Goal: Task Accomplishment & Management: Use online tool/utility

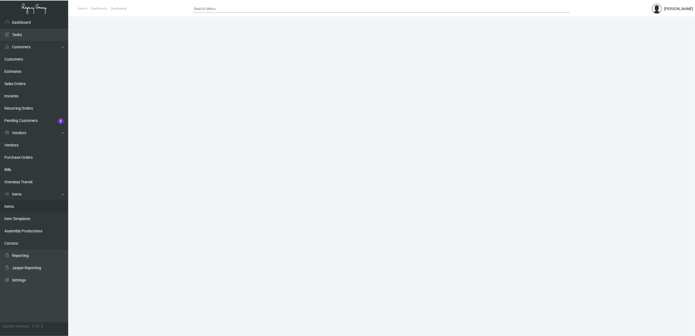
click at [7, 209] on link "Items" at bounding box center [34, 207] width 68 height 12
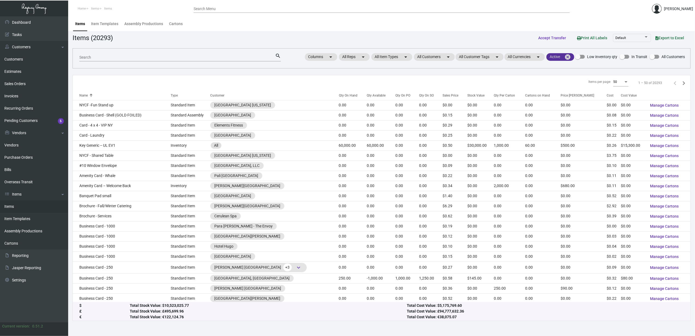
click at [571, 55] on mat-icon "cancel" at bounding box center [568, 57] width 7 height 7
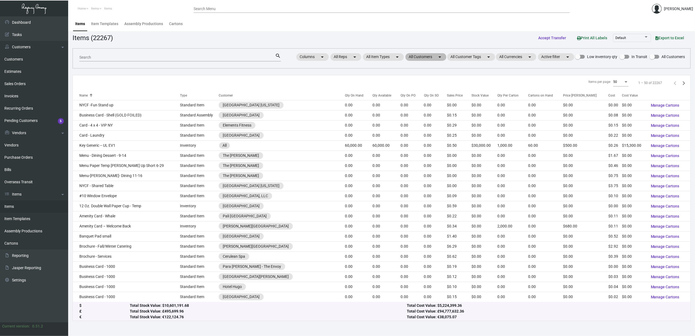
click at [417, 59] on mat-chip "All Customers arrow_drop_down" at bounding box center [426, 57] width 41 height 8
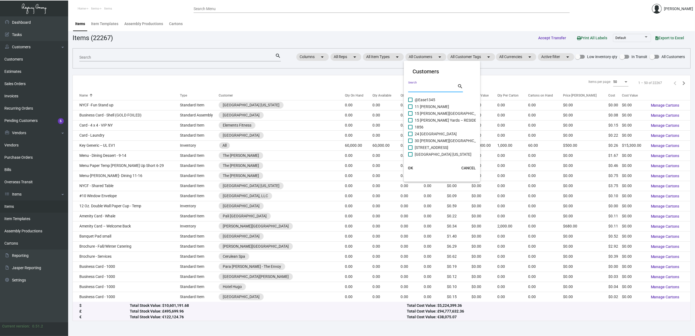
click at [423, 89] on input "Search" at bounding box center [432, 88] width 49 height 4
type input "hyd"
click at [429, 99] on span "Hyde Midtown [GEOGRAPHIC_DATA]" at bounding box center [446, 100] width 62 height 7
click at [411, 102] on input "Hyde Midtown [GEOGRAPHIC_DATA]" at bounding box center [410, 102] width 0 height 0
checkbox input "true"
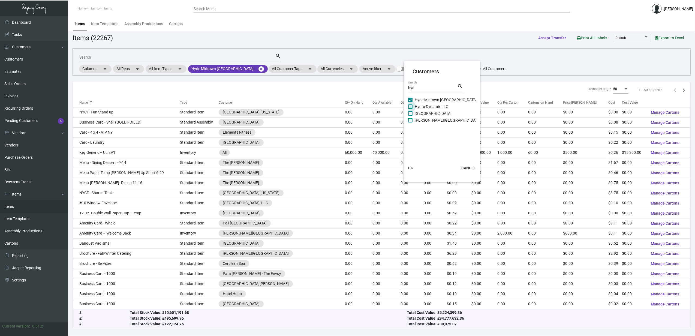
click at [429, 108] on span "Hydro Dynamix LLC" at bounding box center [432, 106] width 34 height 7
click at [411, 109] on input "Hydro Dynamix LLC" at bounding box center [410, 109] width 0 height 0
checkbox input "true"
click at [430, 113] on span "[GEOGRAPHIC_DATA]" at bounding box center [433, 113] width 37 height 7
click at [411, 116] on input "[GEOGRAPHIC_DATA]" at bounding box center [410, 116] width 0 height 0
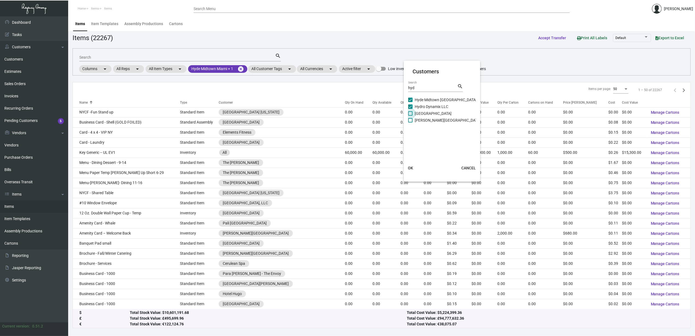
checkbox input "true"
click at [431, 117] on span "[PERSON_NAME][GEOGRAPHIC_DATA]" at bounding box center [448, 120] width 66 height 7
click at [411, 123] on input "[PERSON_NAME][GEOGRAPHIC_DATA]" at bounding box center [410, 123] width 0 height 0
checkbox input "true"
click at [414, 169] on button "OK" at bounding box center [410, 168] width 17 height 10
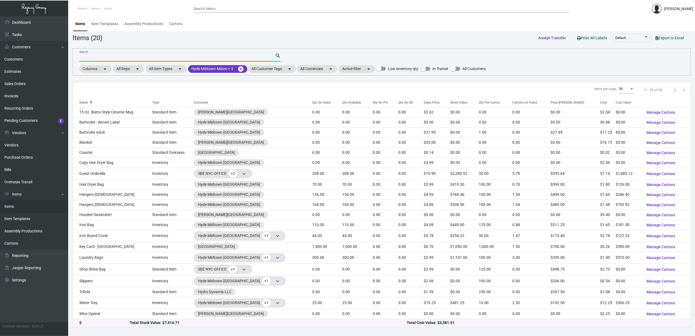
click at [204, 59] on input "Search" at bounding box center [177, 57] width 196 height 4
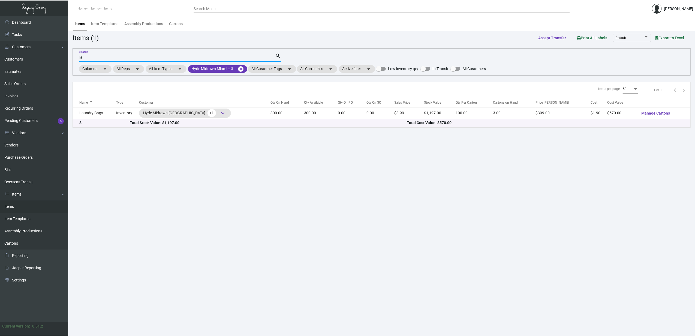
type input "l"
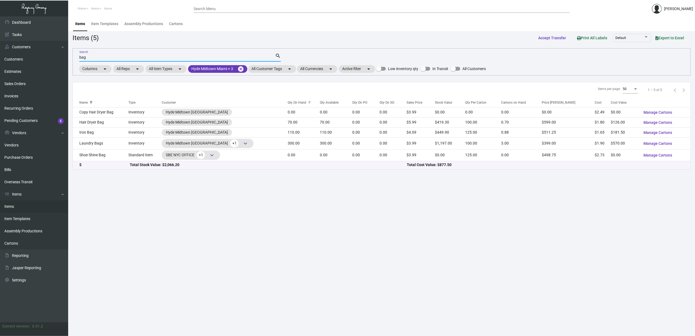
type input "bag"
click at [288, 98] on th "Qty On Hand" at bounding box center [304, 103] width 32 height 10
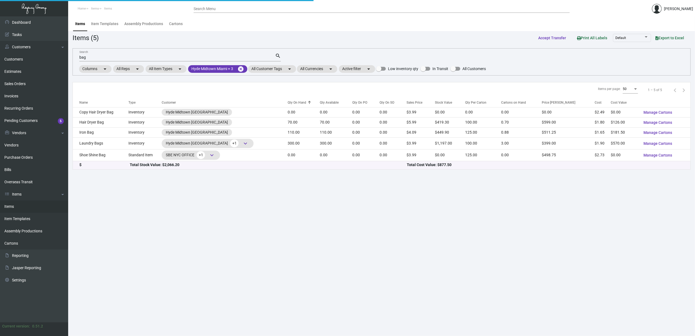
click at [288, 102] on div "Qty On Hand" at bounding box center [297, 102] width 19 height 5
